Goal: Task Accomplishment & Management: Manage account settings

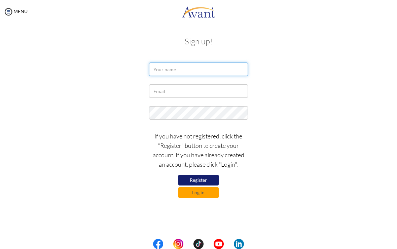
click at [229, 71] on input "text" at bounding box center [198, 69] width 99 height 13
click at [208, 195] on button "Log in" at bounding box center [198, 192] width 40 height 11
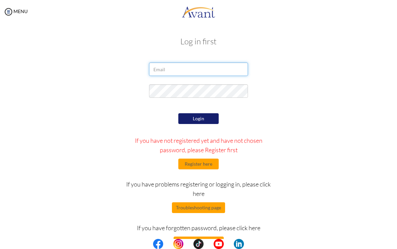
click at [223, 67] on input "email" at bounding box center [198, 69] width 99 height 13
type input "natalia.khan@my.uwi.edu"
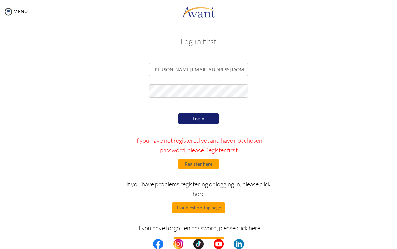
click at [206, 121] on button "Login" at bounding box center [198, 118] width 40 height 11
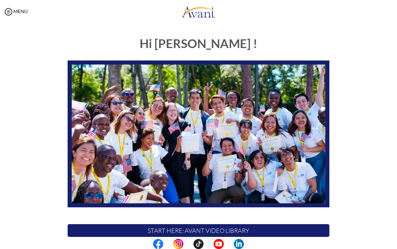
click at [10, 11] on img at bounding box center [8, 12] width 10 height 10
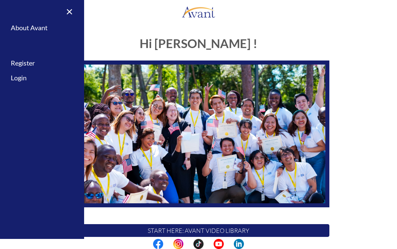
click at [67, 10] on link "×" at bounding box center [65, 11] width 21 height 23
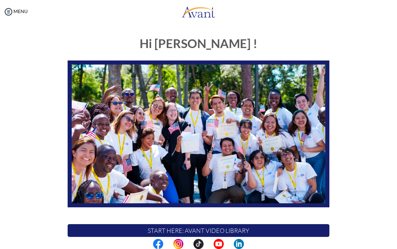
click at [200, 43] on h1 "Hi [PERSON_NAME] !" at bounding box center [199, 43] width 262 height 13
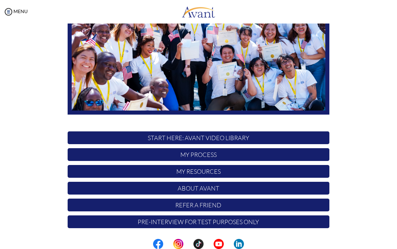
scroll to position [93, 0]
click at [215, 173] on p "My Resources" at bounding box center [199, 171] width 262 height 13
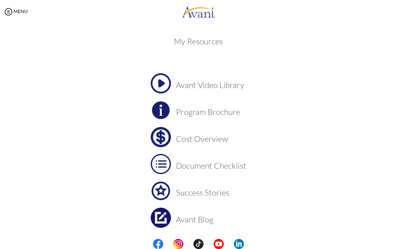
scroll to position [0, 0]
click at [11, 7] on img at bounding box center [8, 12] width 10 height 10
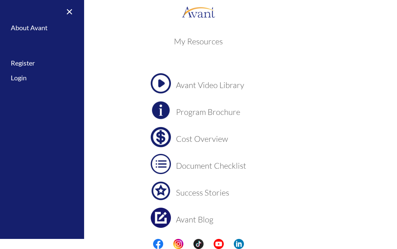
click at [15, 80] on link "Login" at bounding box center [42, 77] width 84 height 15
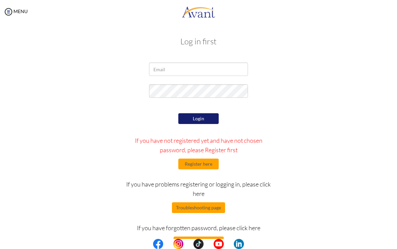
click at [245, 232] on p "If you have forgotten password, please click here" at bounding box center [198, 227] width 153 height 9
click at [223, 74] on input "email" at bounding box center [198, 69] width 99 height 13
click at [311, 107] on form "Login If you have not registered yet and have not chosen password, please Regis…" at bounding box center [198, 155] width 316 height 185
